Goal: Transaction & Acquisition: Purchase product/service

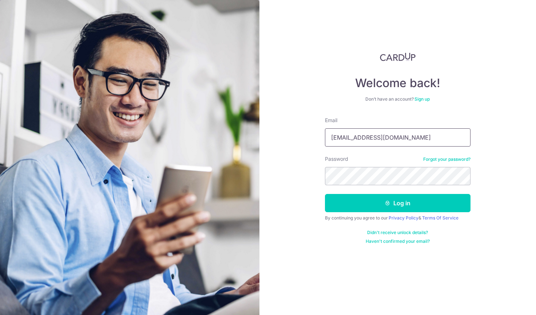
type input "[EMAIL_ADDRESS][DOMAIN_NAME]"
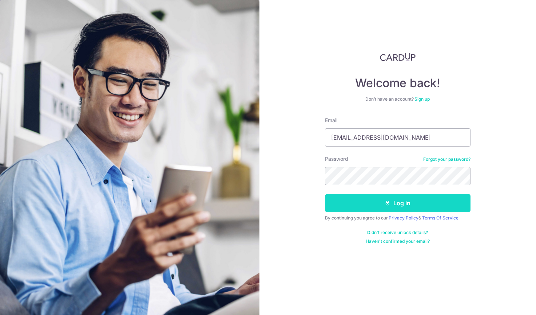
click at [407, 205] on button "Log in" at bounding box center [398, 203] width 146 height 18
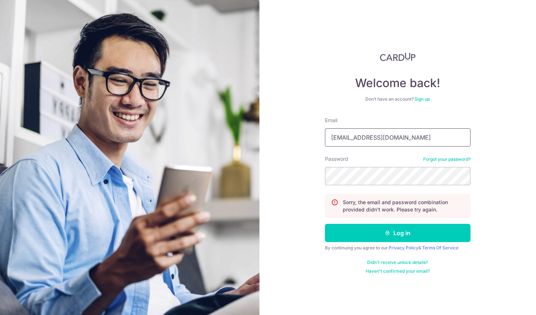
type input "[EMAIL_ADDRESS][DOMAIN_NAME]"
click at [443, 160] on link "Forgot your password?" at bounding box center [447, 159] width 47 height 6
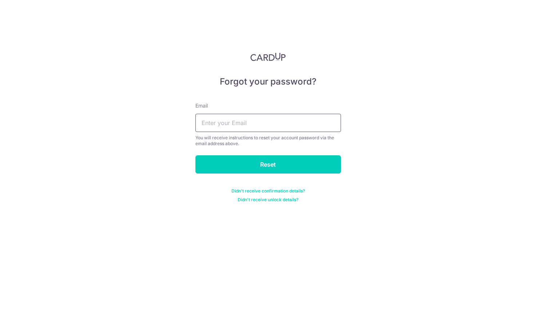
click at [292, 125] on input "text" at bounding box center [269, 123] width 146 height 18
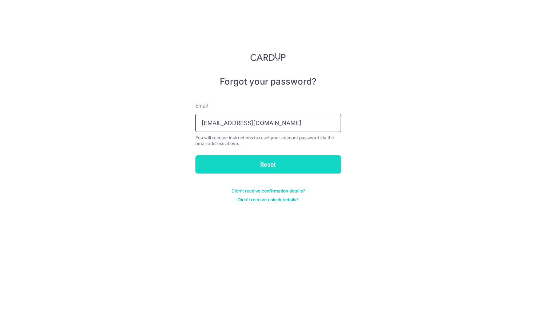
type input "[EMAIL_ADDRESS][DOMAIN_NAME]"
click at [282, 165] on input "Reset" at bounding box center [269, 164] width 146 height 18
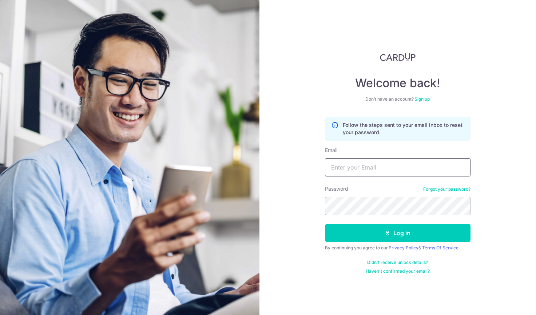
drag, startPoint x: 369, startPoint y: 169, endPoint x: 379, endPoint y: 166, distance: 10.6
type input "takano@tokio.com.sg"
click at [497, 201] on div "Welcome back! Don’t have an account? Sign up Follow the steps sent to your emai…" at bounding box center [398, 157] width 277 height 315
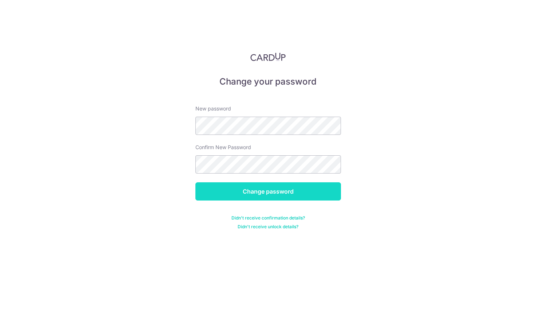
click at [273, 195] on input "Change password" at bounding box center [269, 191] width 146 height 18
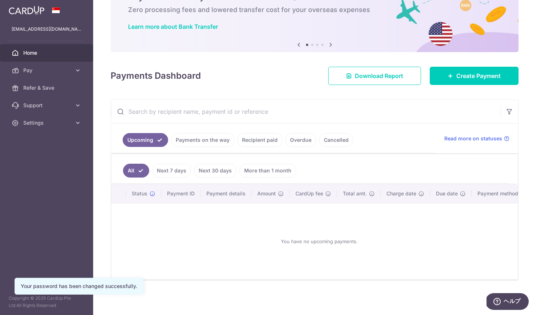
scroll to position [41, 0]
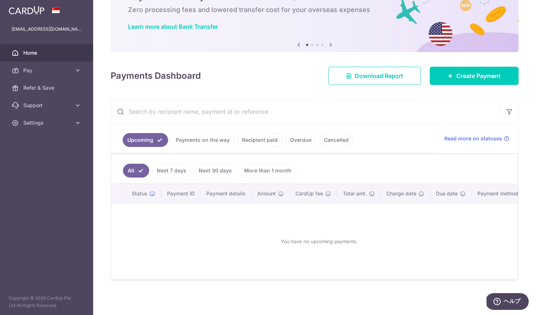
click at [206, 140] on link "Payments on the way" at bounding box center [202, 140] width 63 height 14
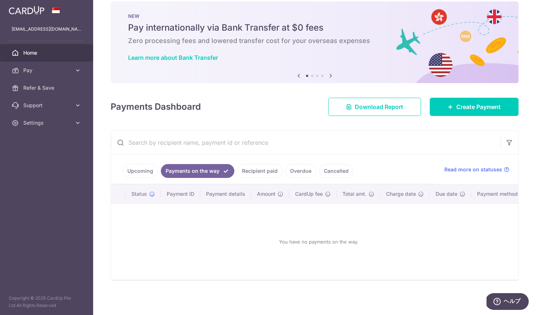
scroll to position [0, 0]
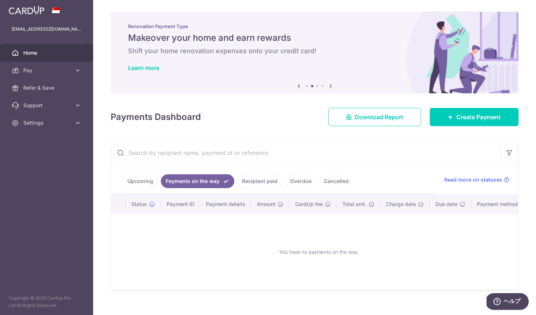
click at [143, 184] on link "Upcoming" at bounding box center [140, 181] width 35 height 14
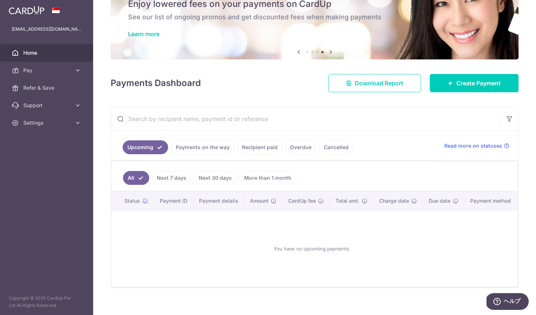
scroll to position [0, 7]
click at [133, 200] on span "Status" at bounding box center [133, 200] width 16 height 7
click at [137, 201] on span "Status" at bounding box center [133, 200] width 16 height 7
click at [176, 201] on th "Payment ID" at bounding box center [174, 200] width 39 height 19
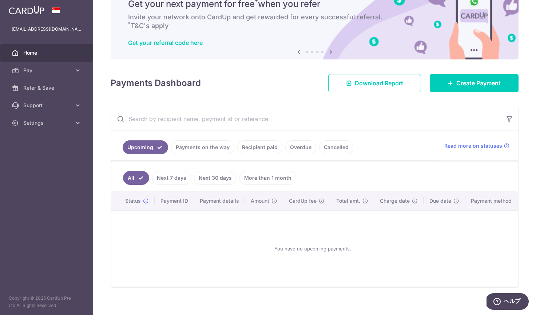
click at [219, 202] on th "Payment details" at bounding box center [219, 200] width 51 height 19
click at [171, 179] on link "Next 7 days" at bounding box center [171, 178] width 39 height 14
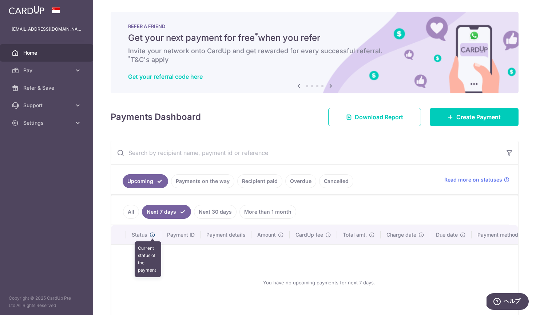
click at [153, 235] on icon at bounding box center [153, 235] width 6 height 6
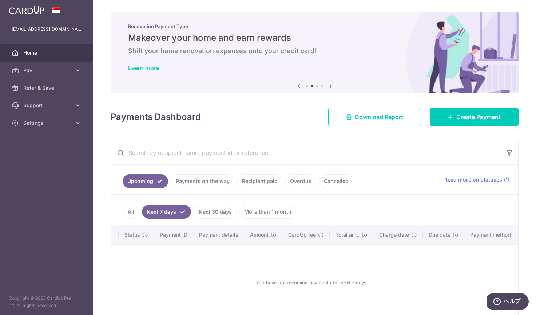
scroll to position [0, 7]
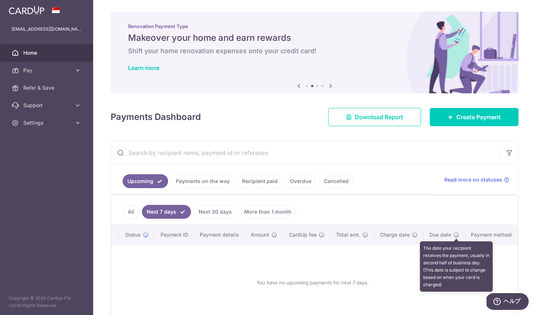
click at [456, 233] on icon at bounding box center [457, 235] width 6 height 6
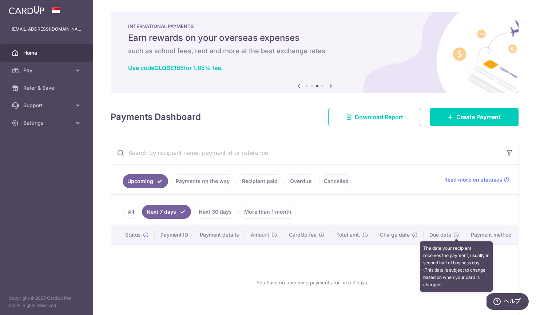
click at [456, 233] on icon at bounding box center [457, 235] width 6 height 6
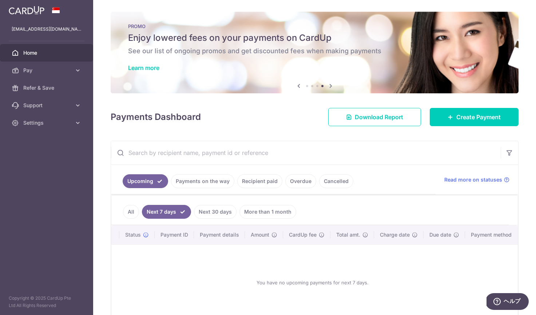
scroll to position [0, 6]
click at [210, 181] on link "Payments on the way" at bounding box center [202, 181] width 63 height 14
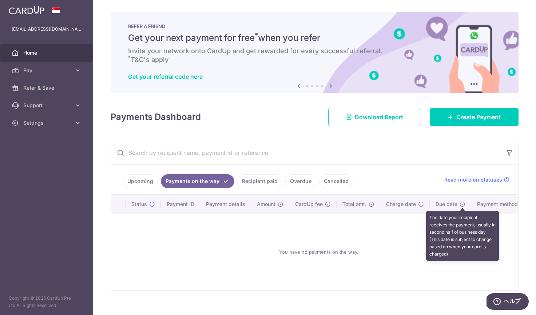
click at [464, 203] on icon at bounding box center [463, 204] width 6 height 6
click at [461, 204] on icon at bounding box center [463, 204] width 6 height 6
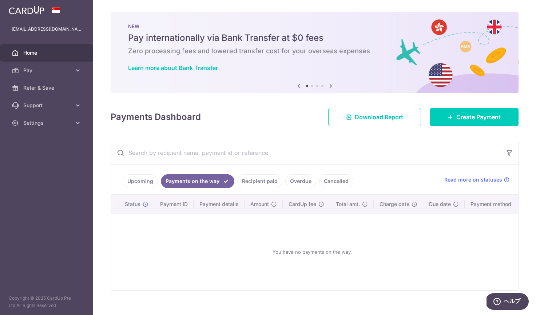
scroll to position [0, 6]
click at [494, 204] on th "Payment method" at bounding box center [493, 203] width 55 height 19
click at [496, 204] on th "Payment method" at bounding box center [493, 203] width 55 height 19
click at [159, 152] on input "text" at bounding box center [306, 152] width 390 height 23
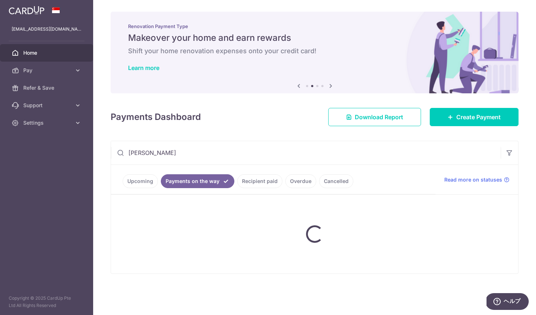
type input "francis"
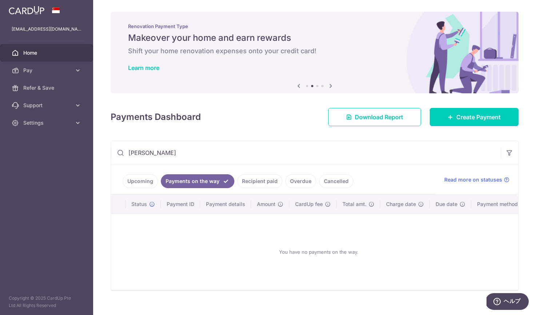
click at [330, 86] on icon at bounding box center [331, 85] width 9 height 9
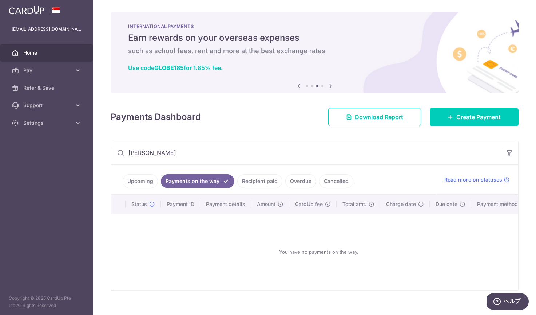
click at [329, 86] on icon at bounding box center [331, 85] width 9 height 9
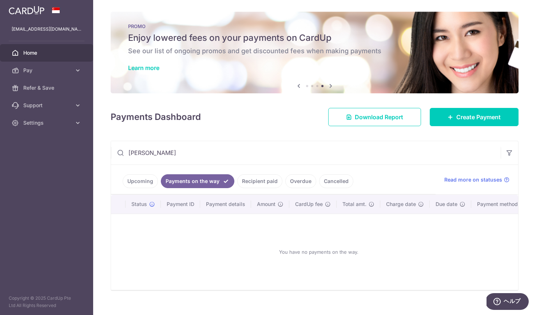
click at [329, 86] on icon at bounding box center [331, 85] width 9 height 9
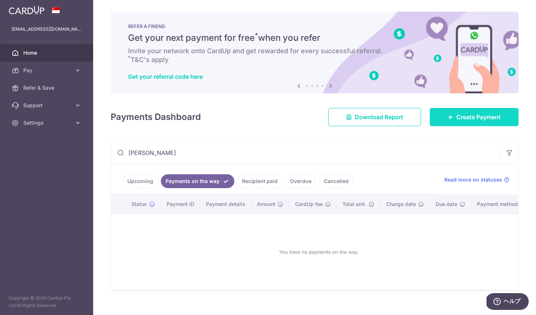
click at [472, 119] on span "Create Payment" at bounding box center [479, 117] width 44 height 9
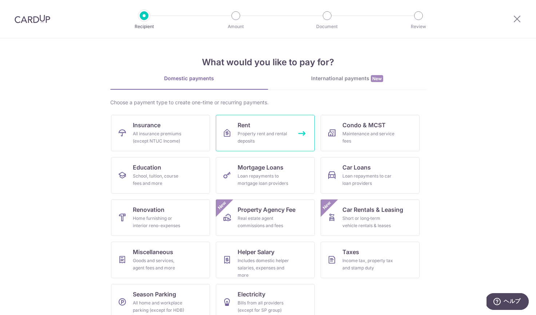
click at [268, 134] on div "Property rent and rental deposits" at bounding box center [264, 137] width 52 height 15
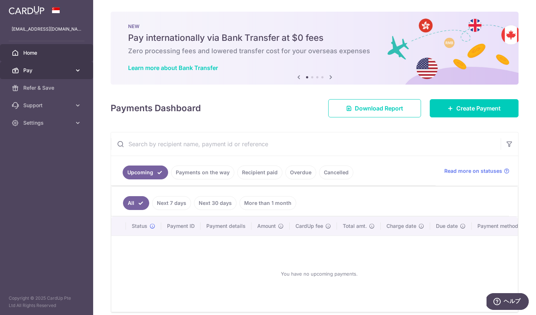
click at [63, 71] on span "Pay" at bounding box center [47, 70] width 48 height 7
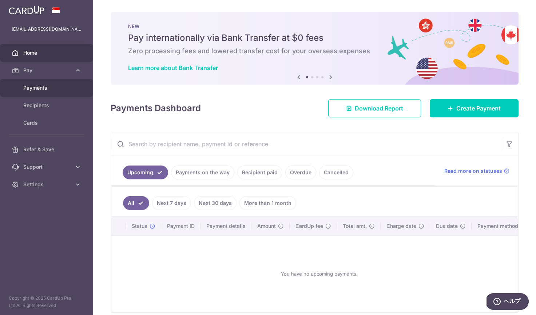
click at [47, 90] on span "Payments" at bounding box center [47, 87] width 48 height 7
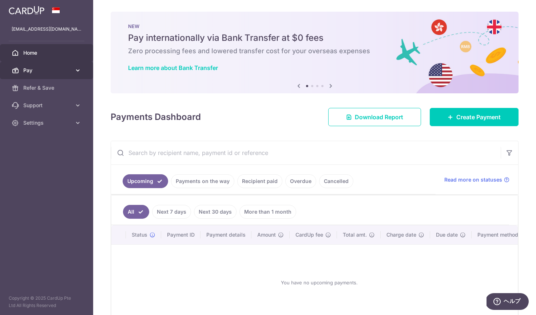
click at [61, 74] on span "Pay" at bounding box center [47, 70] width 48 height 7
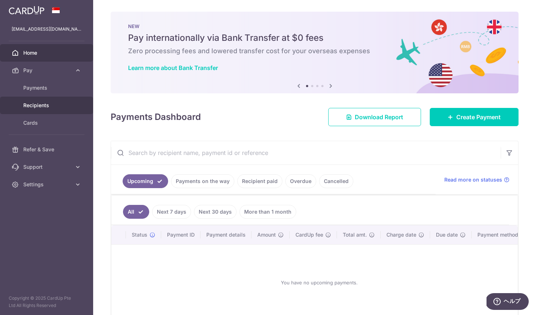
click at [41, 109] on span "Recipients" at bounding box center [47, 105] width 48 height 7
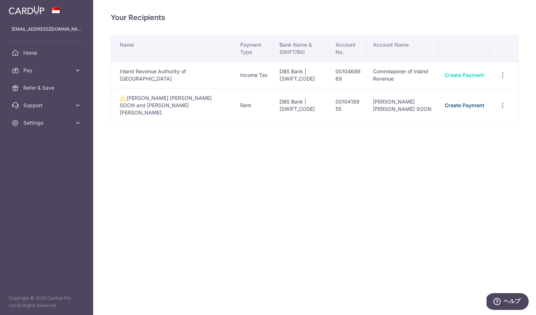
click at [477, 102] on link "Create Payment" at bounding box center [465, 105] width 40 height 6
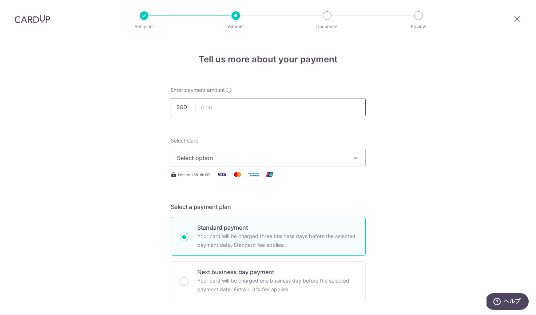
click at [239, 108] on input "text" at bounding box center [268, 107] width 195 height 18
type input "5,400.00"
click at [355, 157] on icon "button" at bounding box center [356, 157] width 7 height 7
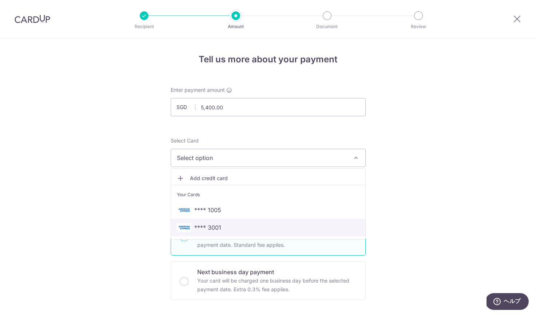
click at [223, 230] on span "**** 3001" at bounding box center [268, 227] width 183 height 9
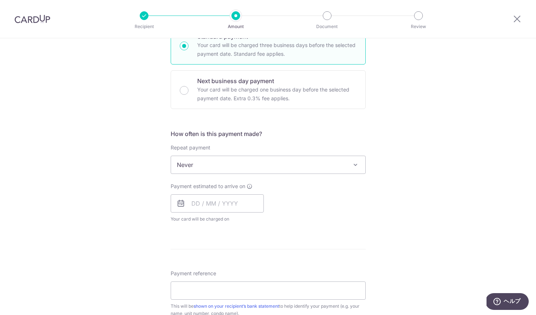
scroll to position [195, 0]
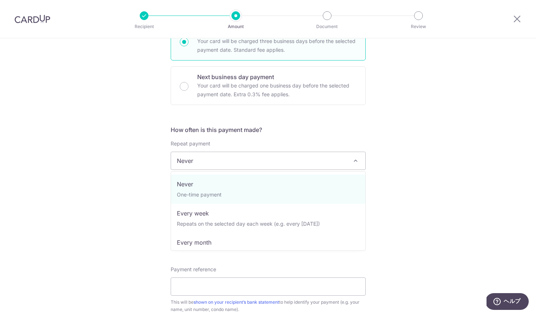
click at [354, 157] on span at bounding box center [355, 160] width 9 height 9
select select "3"
type input "19/08/2025"
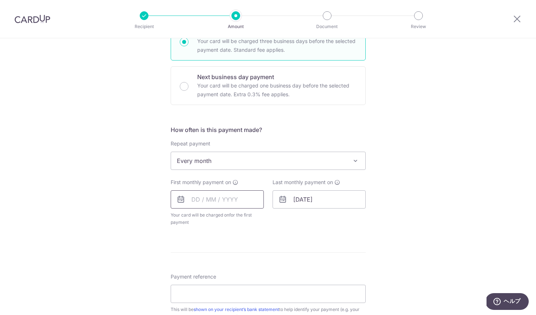
click at [240, 199] on input "text" at bounding box center [217, 199] width 93 height 18
click at [414, 245] on div "Tell us more about your payment Enter payment amount SGD 5,400.00 5400.00 Selec…" at bounding box center [268, 176] width 536 height 666
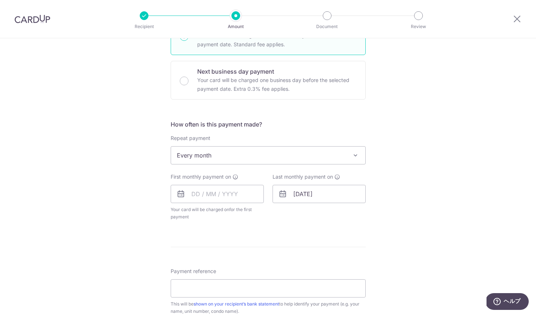
scroll to position [202, 0]
click at [459, 124] on div "Tell us more about your payment Enter payment amount SGD 5,400.00 5400.00 Selec…" at bounding box center [268, 169] width 536 height 666
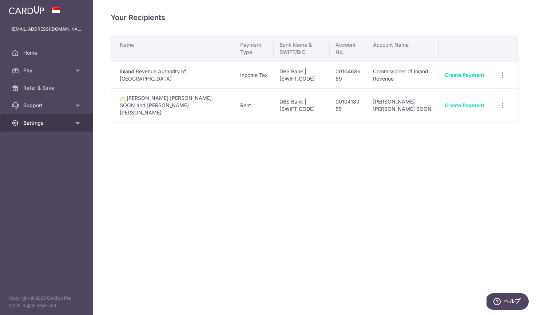
click at [56, 122] on span "Settings" at bounding box center [47, 122] width 48 height 7
click at [133, 99] on td "[PERSON_NAME] [PERSON_NAME] SOON and [PERSON_NAME] [PERSON_NAME]" at bounding box center [172, 105] width 123 height 34
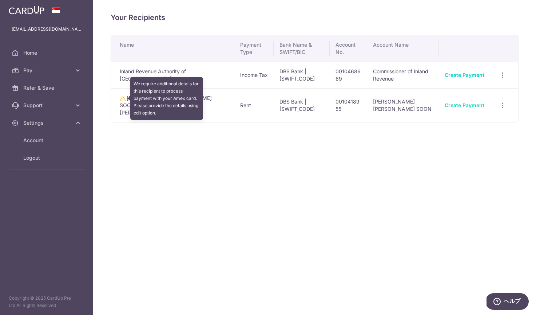
click at [123, 99] on icon at bounding box center [123, 99] width 6 height 6
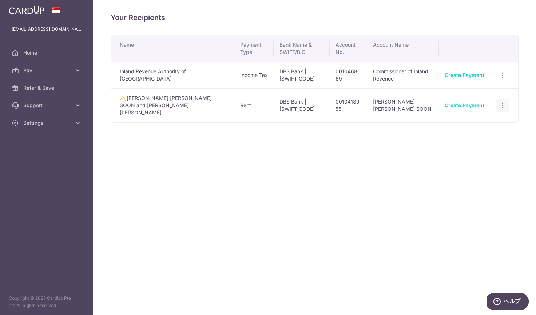
click at [503, 79] on icon "button" at bounding box center [503, 75] width 8 height 8
click at [297, 180] on div "Your Recipients Name Payment Type Bank Name & SWIFT/BIC Account No. Account Nam…" at bounding box center [314, 157] width 443 height 315
click at [76, 123] on icon at bounding box center [77, 122] width 7 height 7
drag, startPoint x: 145, startPoint y: 145, endPoint x: 134, endPoint y: 139, distance: 12.4
click at [148, 144] on div "Your Recipients Name Payment Type Bank Name & SWIFT/BIC Account No. Account Nam…" at bounding box center [314, 157] width 443 height 315
